Goal: Navigation & Orientation: Go to known website

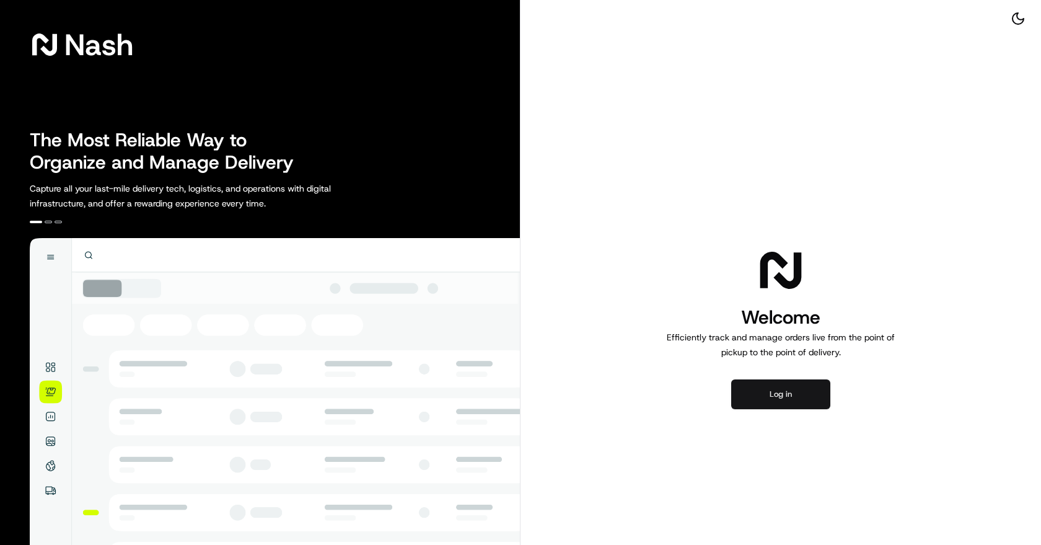
click at [810, 382] on button "Log in" at bounding box center [780, 394] width 99 height 30
